Goal: Information Seeking & Learning: Find specific fact

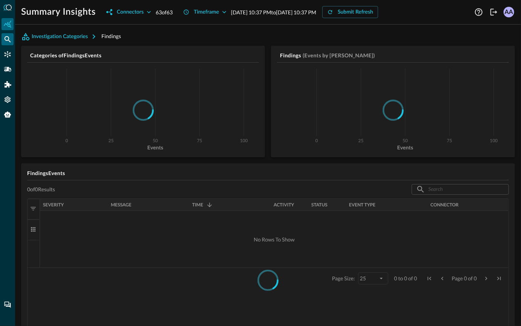
click at [7, 40] on icon "Federated Search" at bounding box center [8, 39] width 8 height 8
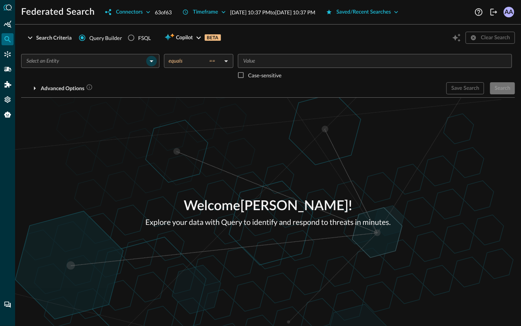
click at [154, 60] on icon "Open" at bounding box center [151, 61] width 9 height 9
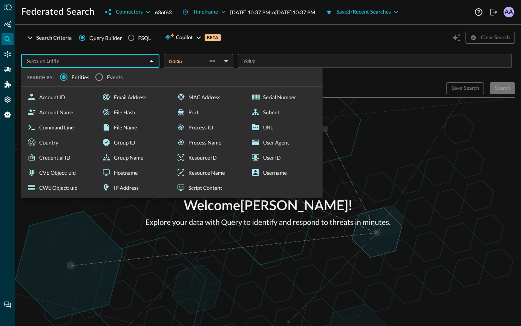
click at [118, 173] on div "Hostname" at bounding box center [135, 172] width 72 height 15
type input "Hostname"
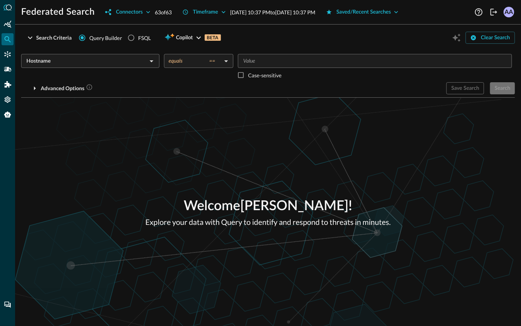
click at [203, 64] on body "Federated Search Connectors 63 of 63 Timeframe Sep 14, 2025 10:37 PM to Sep 15,…" at bounding box center [260, 163] width 521 height 326
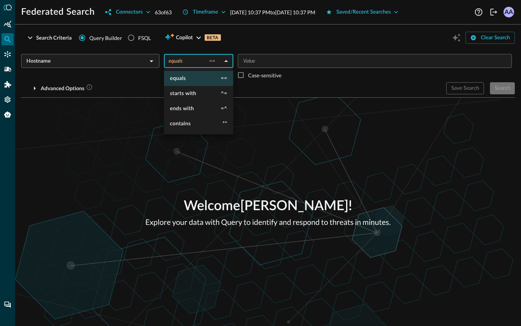
click at [147, 64] on div at bounding box center [260, 163] width 521 height 326
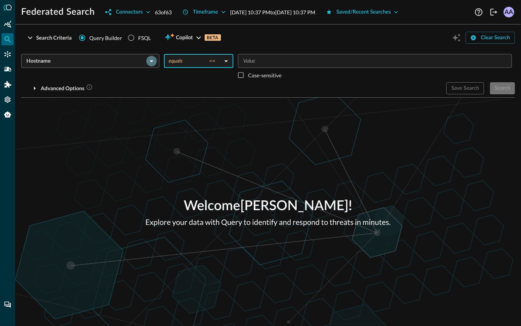
click at [147, 63] on icon "Open" at bounding box center [151, 61] width 9 height 9
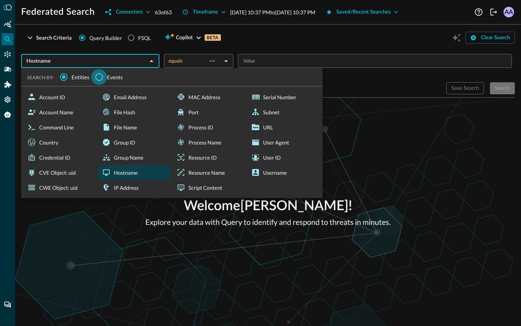
click at [97, 77] on input "Events" at bounding box center [99, 77] width 16 height 16
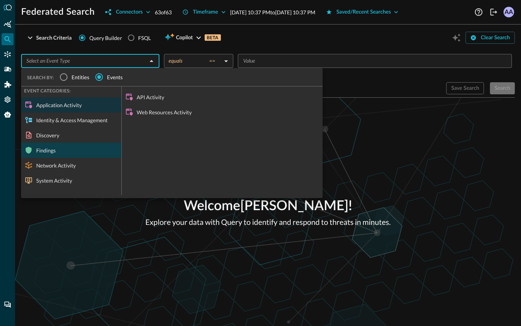
click at [55, 144] on div "Findings" at bounding box center [71, 150] width 100 height 15
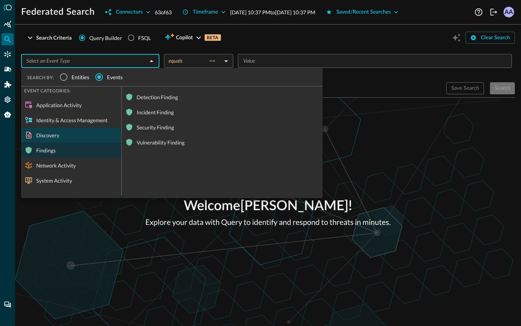
click at [60, 133] on div "Discovery" at bounding box center [71, 134] width 100 height 15
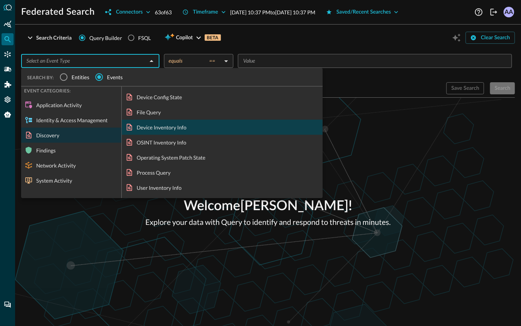
click at [149, 131] on div "Device Inventory Info" at bounding box center [222, 127] width 201 height 15
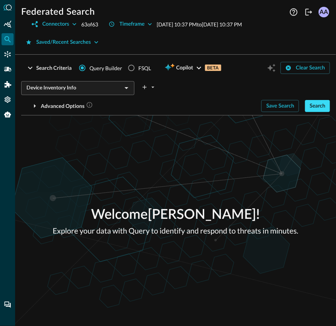
click at [327, 104] on button "Search" at bounding box center [317, 106] width 25 height 12
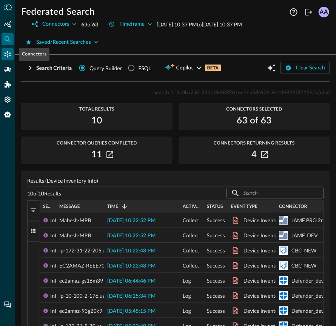
click at [8, 55] on icon "Connectors" at bounding box center [8, 54] width 6 height 6
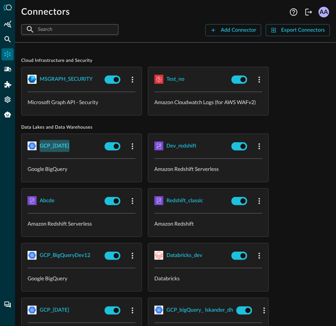
click at [67, 146] on div "GCP_19August" at bounding box center [55, 145] width 30 height 9
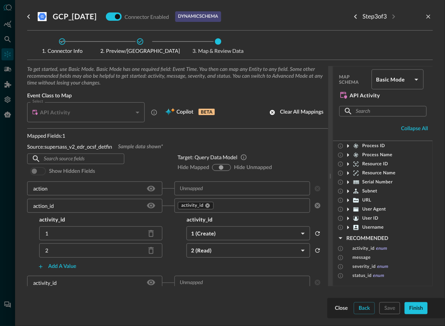
click at [67, 52] on span "Connector Info" at bounding box center [62, 50] width 64 height 5
click at [354, 17] on icon "Previous step" at bounding box center [355, 16] width 9 height 9
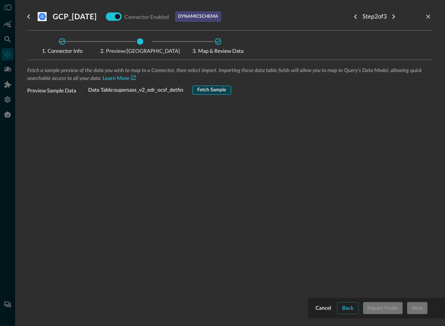
click at [215, 88] on div "Fetch Sample" at bounding box center [212, 90] width 29 height 9
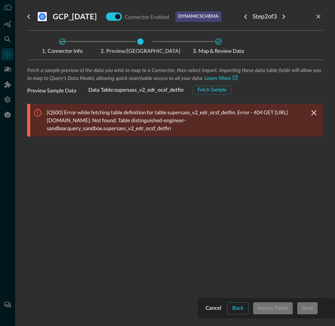
click at [8, 87] on div at bounding box center [167, 163] width 335 height 326
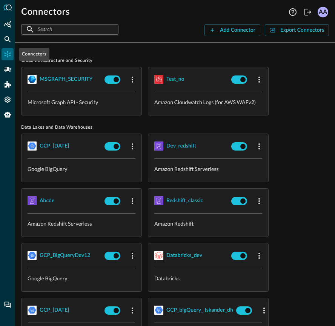
click at [9, 56] on icon "Connectors" at bounding box center [8, 55] width 8 height 8
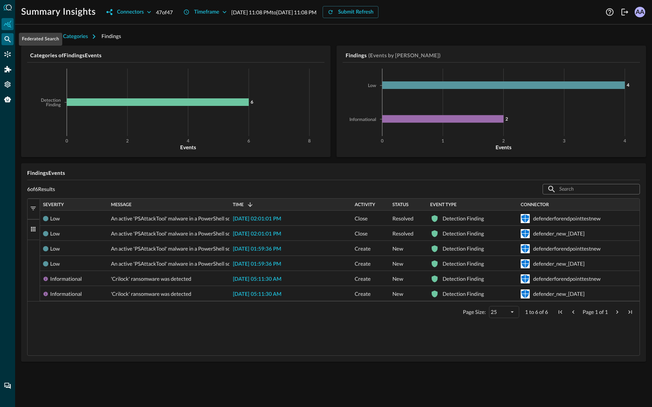
click at [9, 41] on icon "Federated Search" at bounding box center [8, 39] width 6 height 6
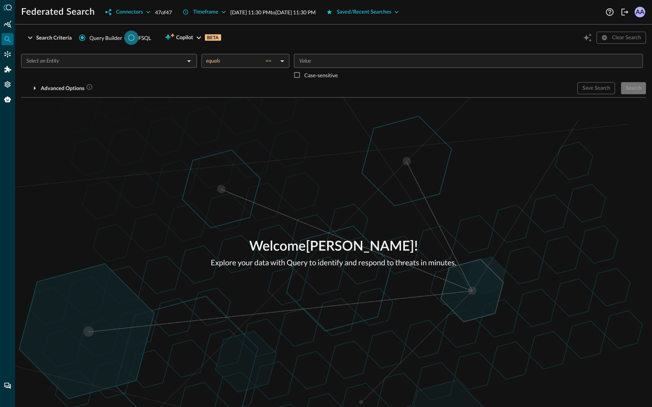
click at [125, 40] on input "FSQL" at bounding box center [131, 38] width 14 height 14
radio input "true"
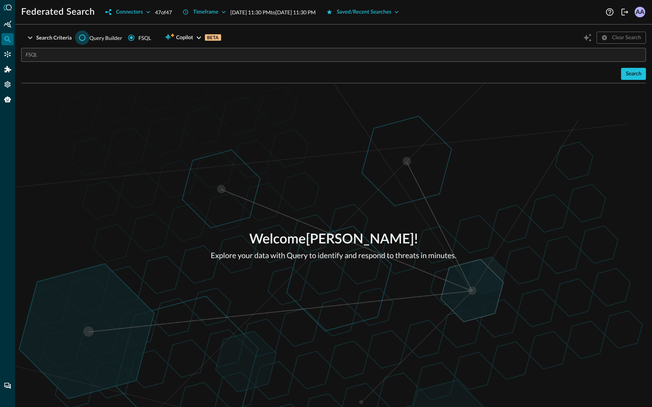
click at [80, 35] on input "Query Builder" at bounding box center [82, 38] width 14 height 14
radio input "true"
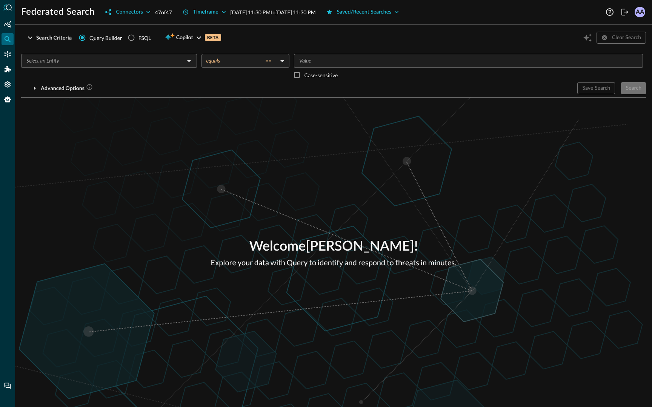
click at [137, 63] on input "text" at bounding box center [102, 60] width 159 height 9
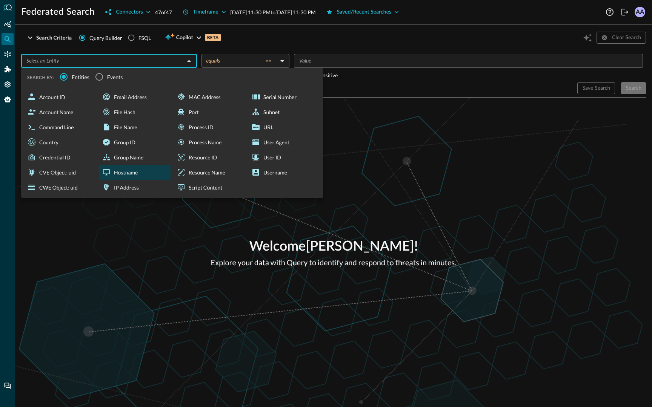
click at [141, 174] on div "Hostname" at bounding box center [135, 172] width 72 height 15
type input "Hostname"
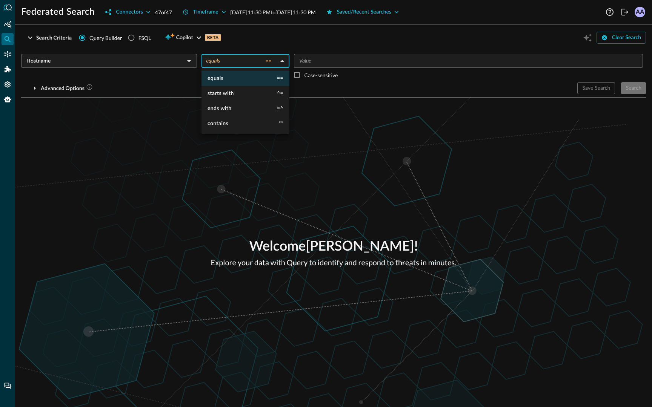
click at [258, 66] on body "Federated Search Connectors 47 of 47 Timeframe [DATE] 11:30 PM to [DATE] 11:30 …" at bounding box center [326, 203] width 652 height 407
click at [239, 124] on li "contains **" at bounding box center [245, 123] width 88 height 15
type input "contains"
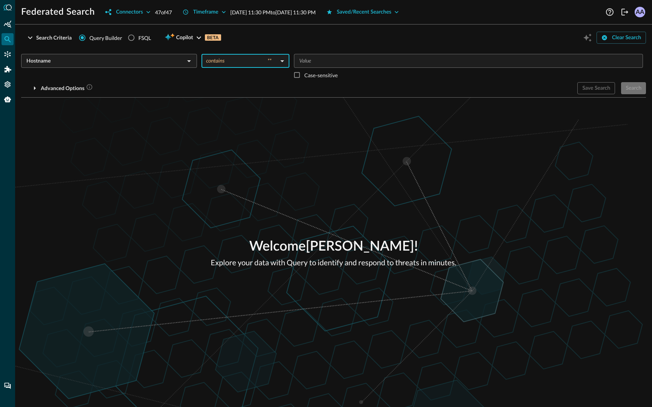
click at [332, 61] on input "Value" at bounding box center [467, 60] width 343 height 9
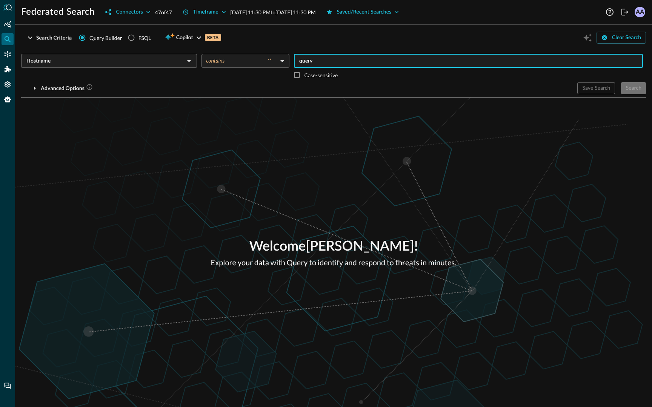
type input "query"
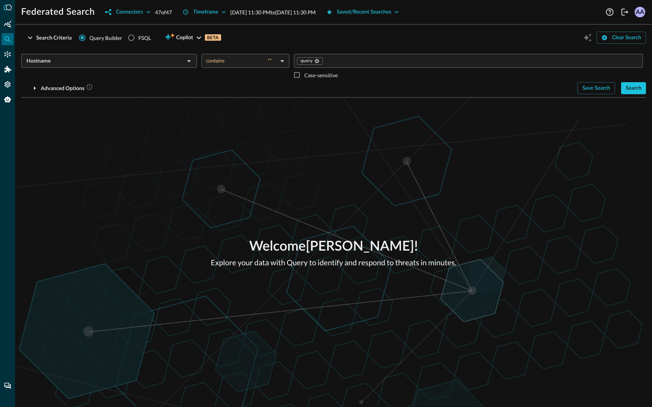
click at [539, 103] on div "Welcome [PERSON_NAME] ! Explore your data with Query to identify and respond to…" at bounding box center [333, 253] width 637 height 310
click at [639, 94] on button "Search" at bounding box center [633, 88] width 25 height 12
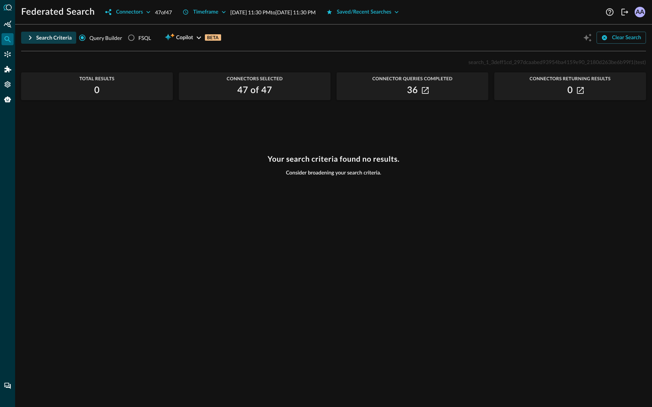
click at [24, 38] on button "Search Criteria" at bounding box center [48, 38] width 55 height 12
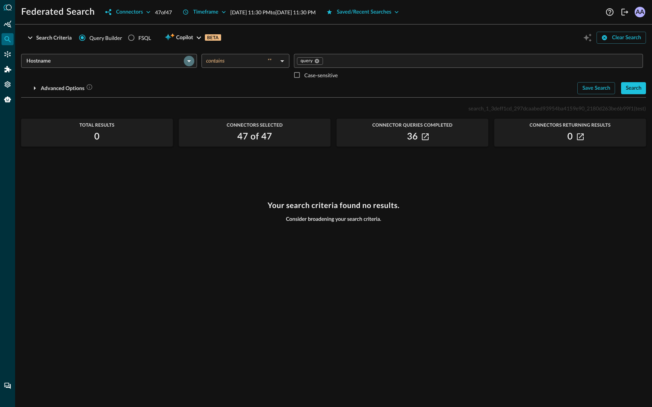
click at [189, 61] on icon "Open" at bounding box center [188, 61] width 9 height 9
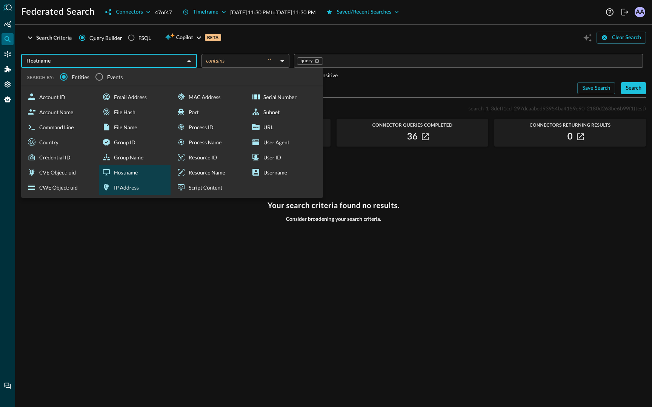
click at [133, 190] on div "IP Address" at bounding box center [135, 187] width 72 height 15
type input "IP Address"
type input "equals"
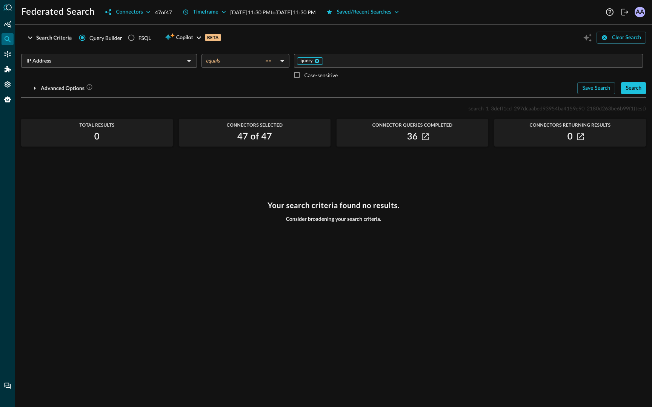
click at [317, 61] on icon at bounding box center [317, 61] width 5 height 5
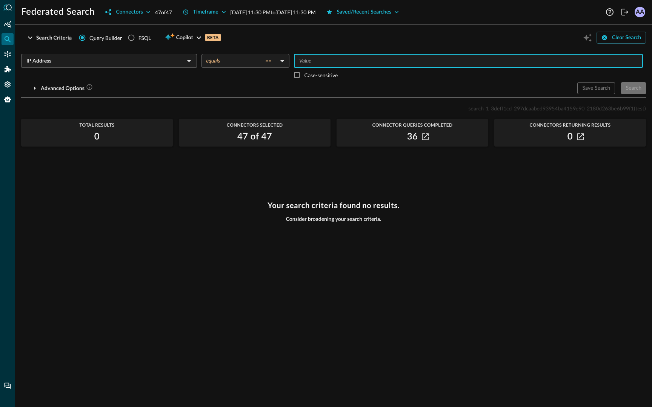
click at [317, 61] on input "Value" at bounding box center [467, 60] width 343 height 9
type input "[TECHNICAL_ID]"
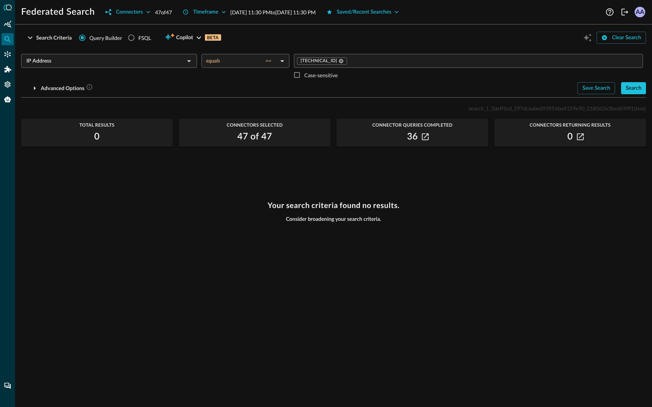
click at [553, 86] on div "Advanced Options" at bounding box center [296, 88] width 550 height 12
click at [640, 89] on div "Search" at bounding box center [633, 88] width 16 height 9
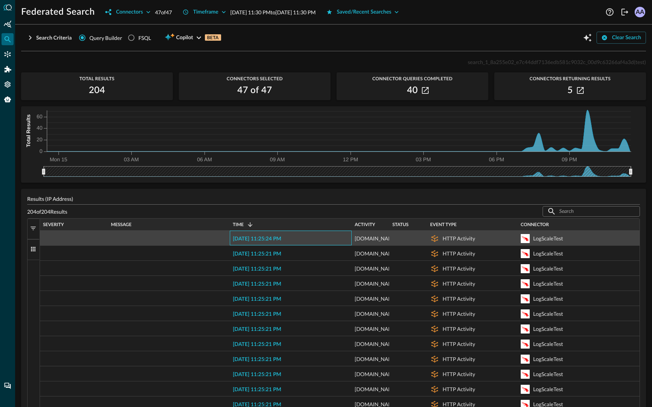
click at [270, 239] on span "[DATE] 11:25:24 PM" at bounding box center [257, 238] width 48 height 5
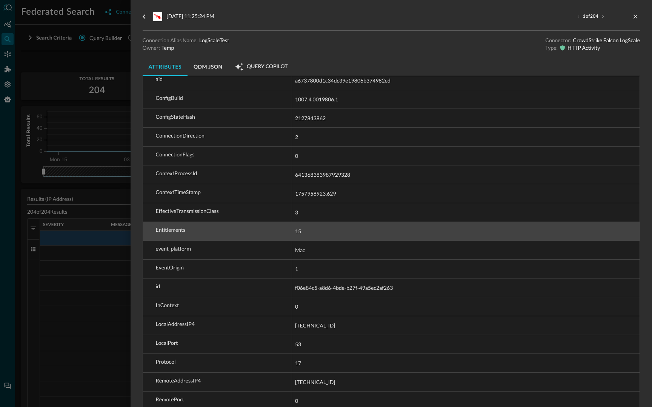
scroll to position [497, 0]
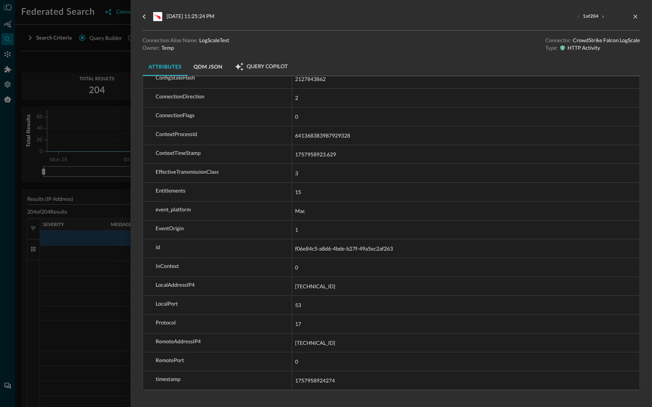
click at [44, 293] on div at bounding box center [326, 203] width 652 height 407
